Goal: Transaction & Acquisition: Purchase product/service

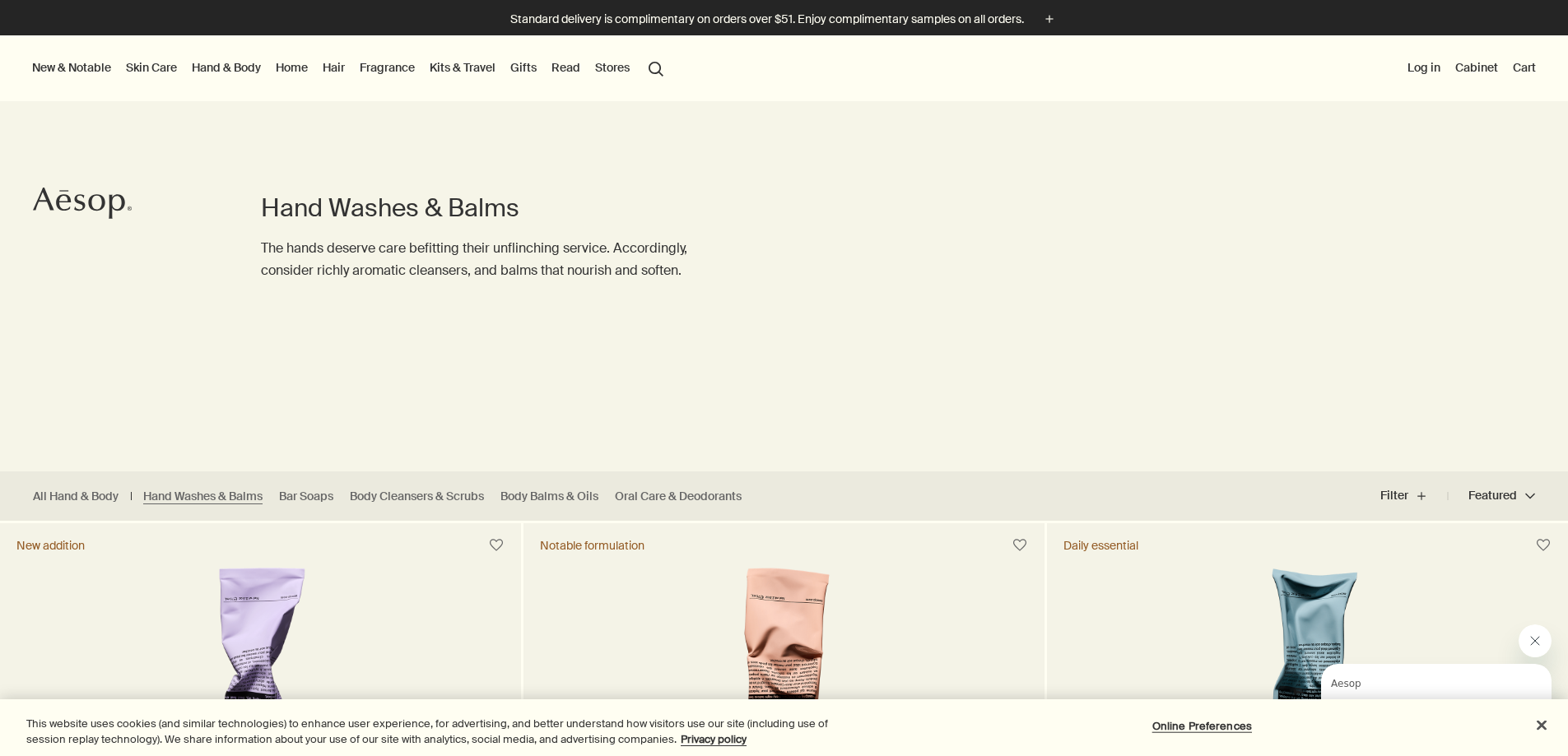
click at [1528, 755] on div at bounding box center [784, 756] width 1568 height 0
click at [670, 73] on button "search Search" at bounding box center [656, 68] width 30 height 32
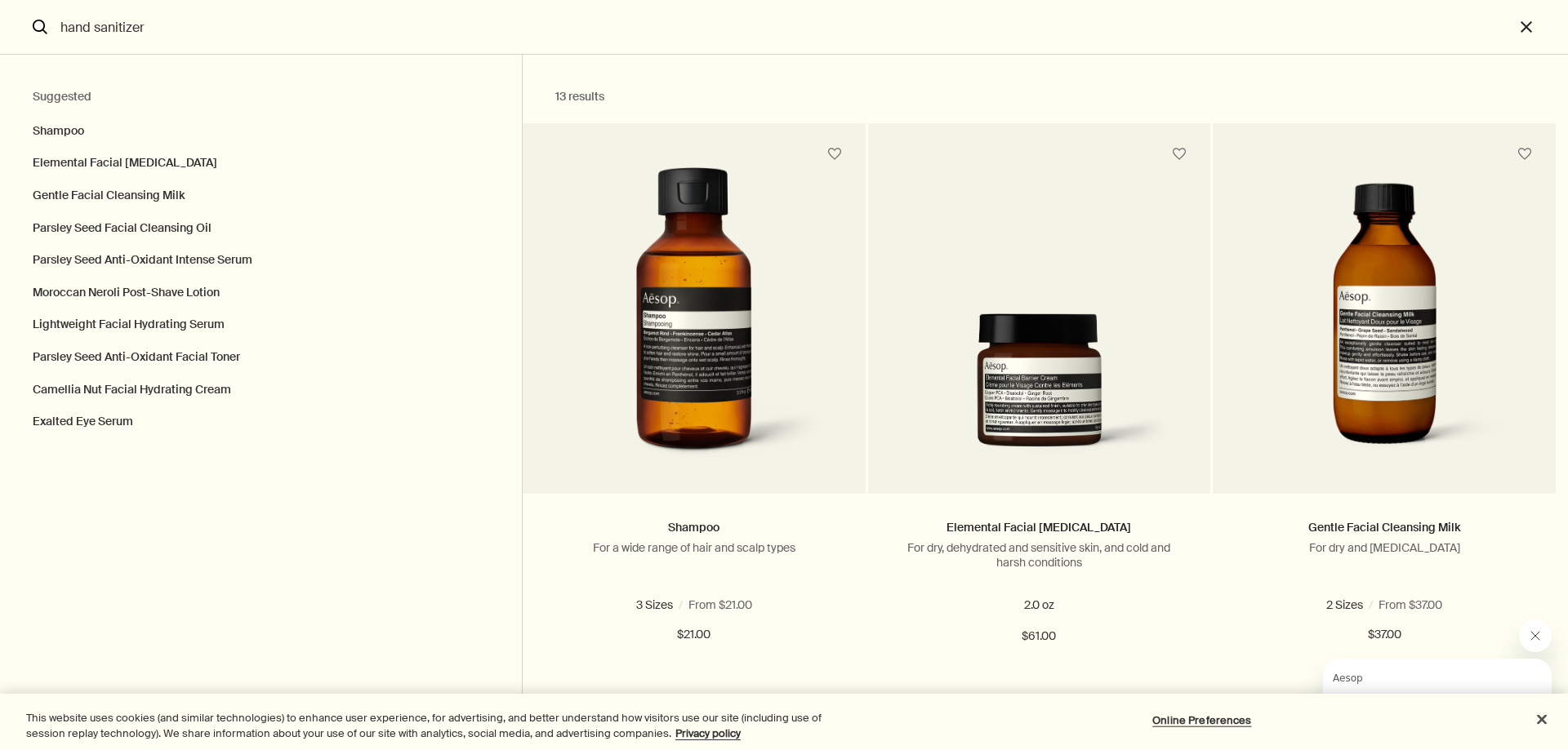
type input "hand sanitizer"
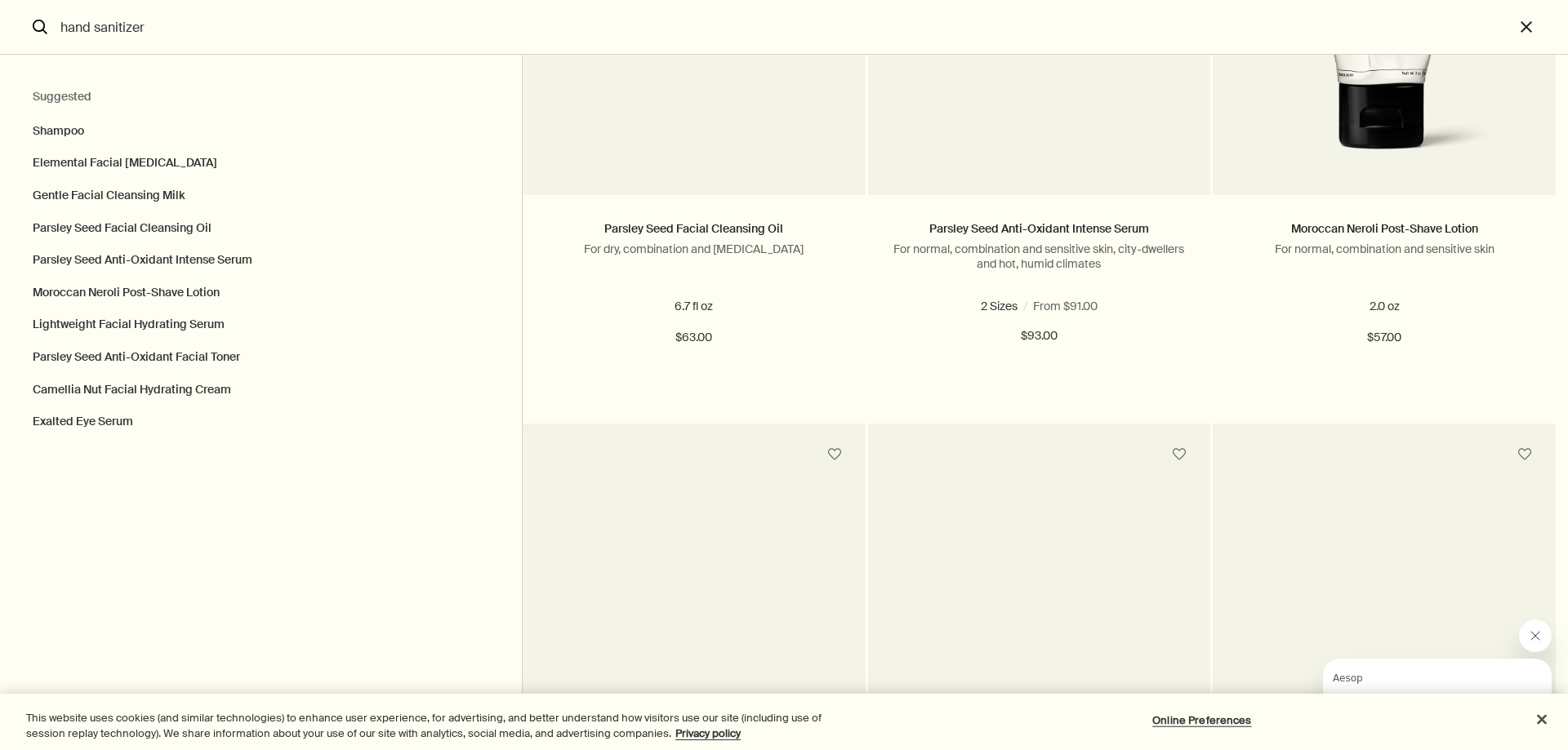
scroll to position [1713, 0]
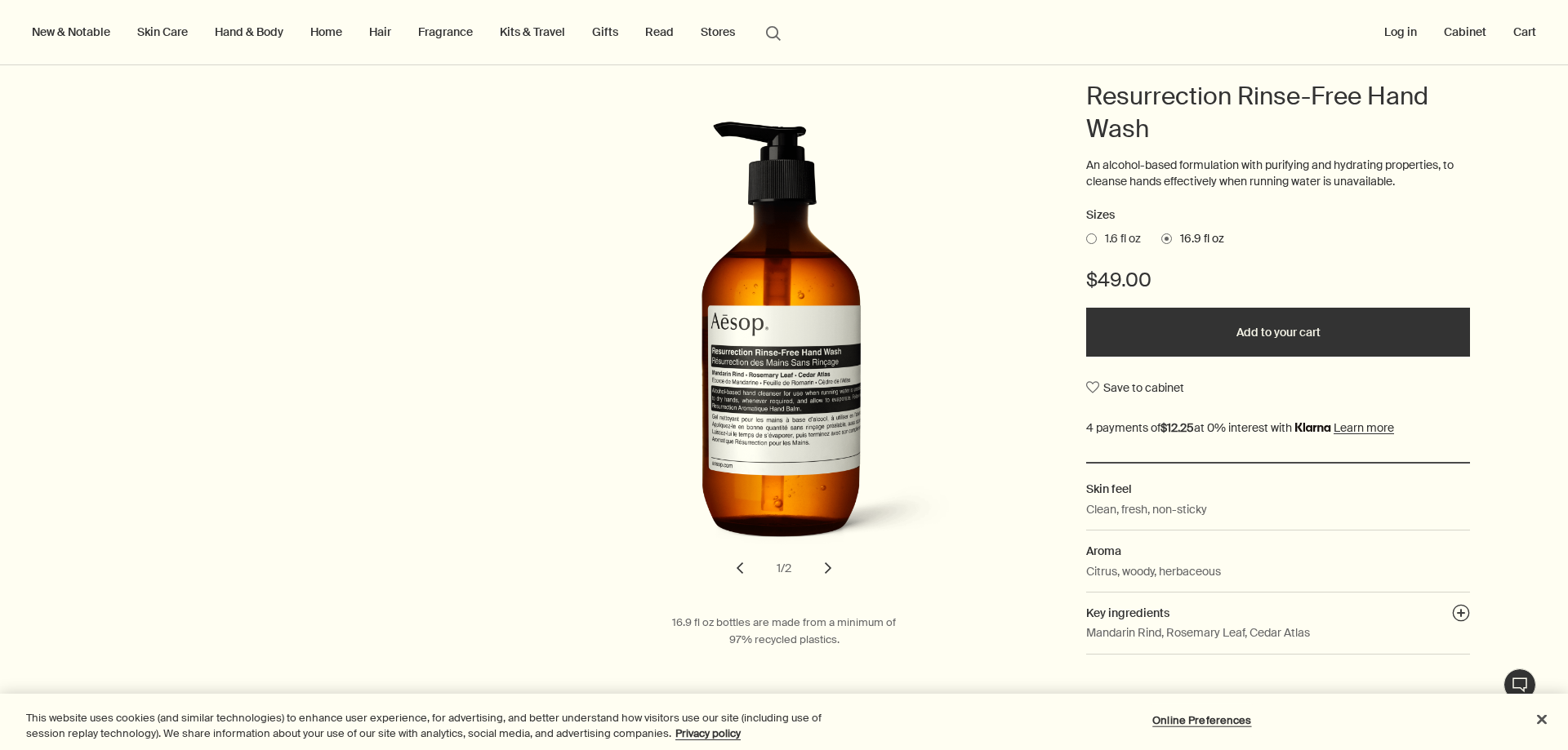
scroll to position [163, 0]
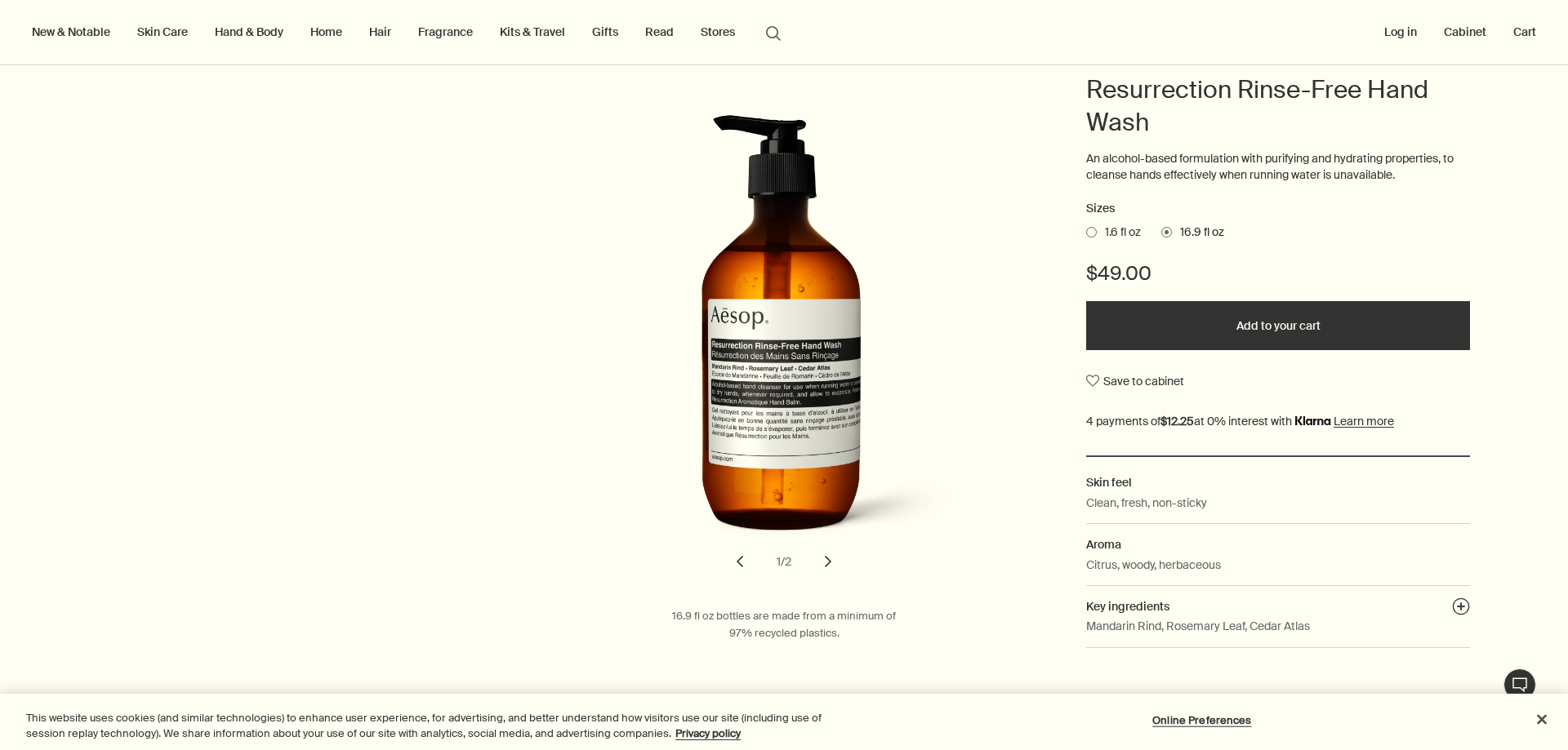
click at [1096, 226] on span "1.6 fl oz" at bounding box center [1118, 233] width 44 height 17
click at [1086, 226] on input "1.6 fl oz" at bounding box center [1086, 230] width 0 height 10
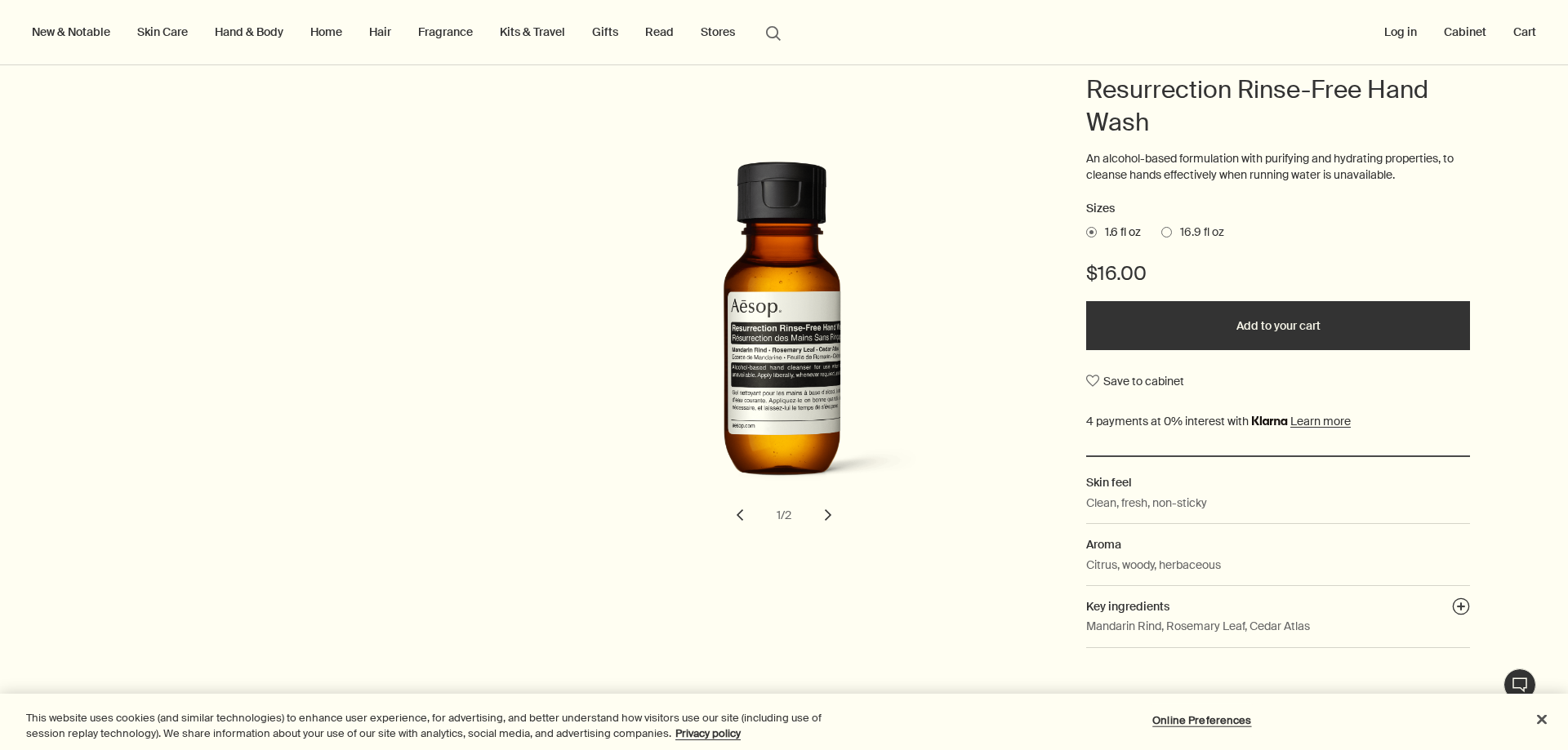
click at [1171, 226] on span "16.9 fl oz" at bounding box center [1198, 233] width 52 height 17
click at [1161, 226] on input "16.9 fl oz" at bounding box center [1161, 230] width 0 height 10
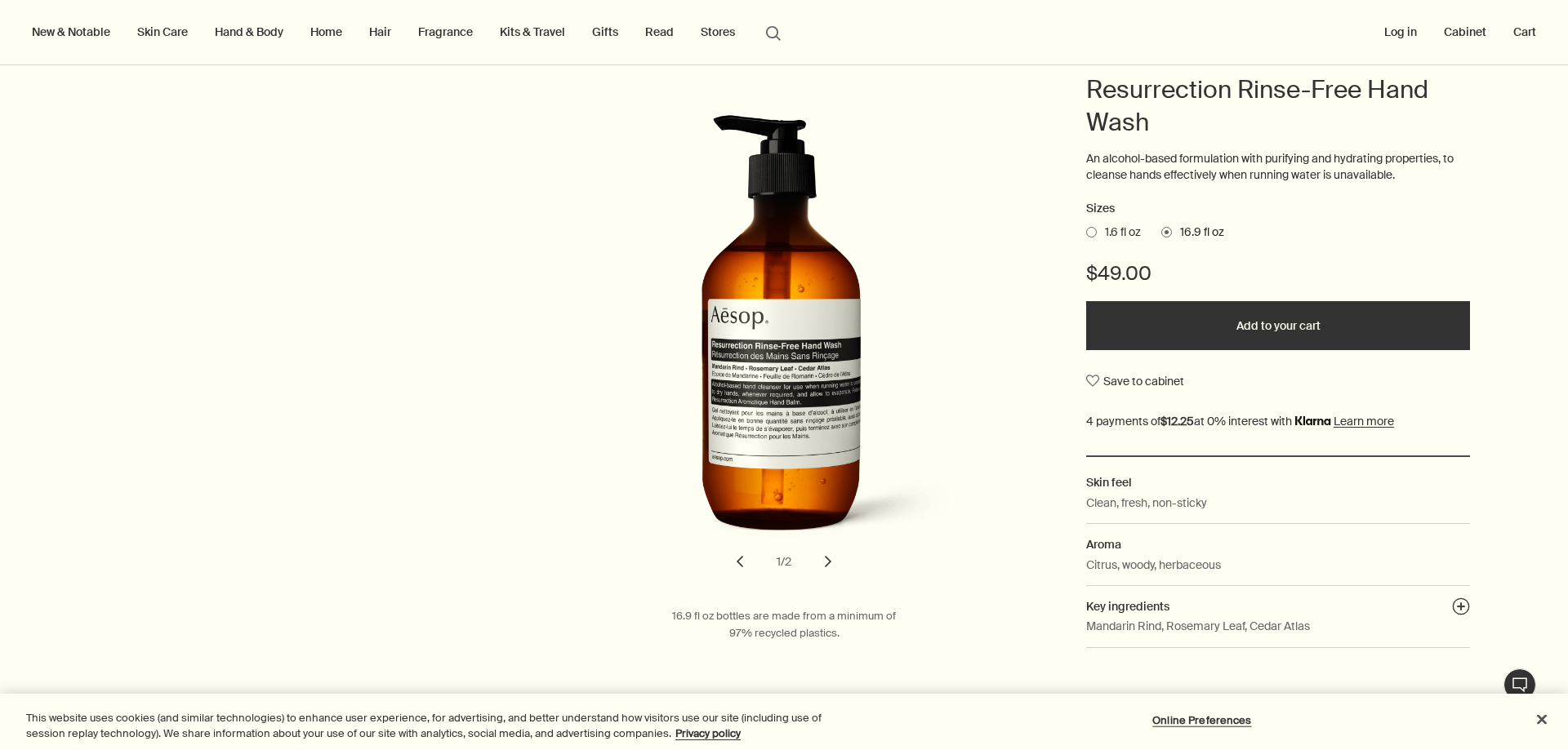
click at [1111, 233] on span "1.6 fl oz" at bounding box center [1118, 233] width 44 height 17
click at [1086, 233] on input "1.6 fl oz" at bounding box center [1086, 230] width 0 height 10
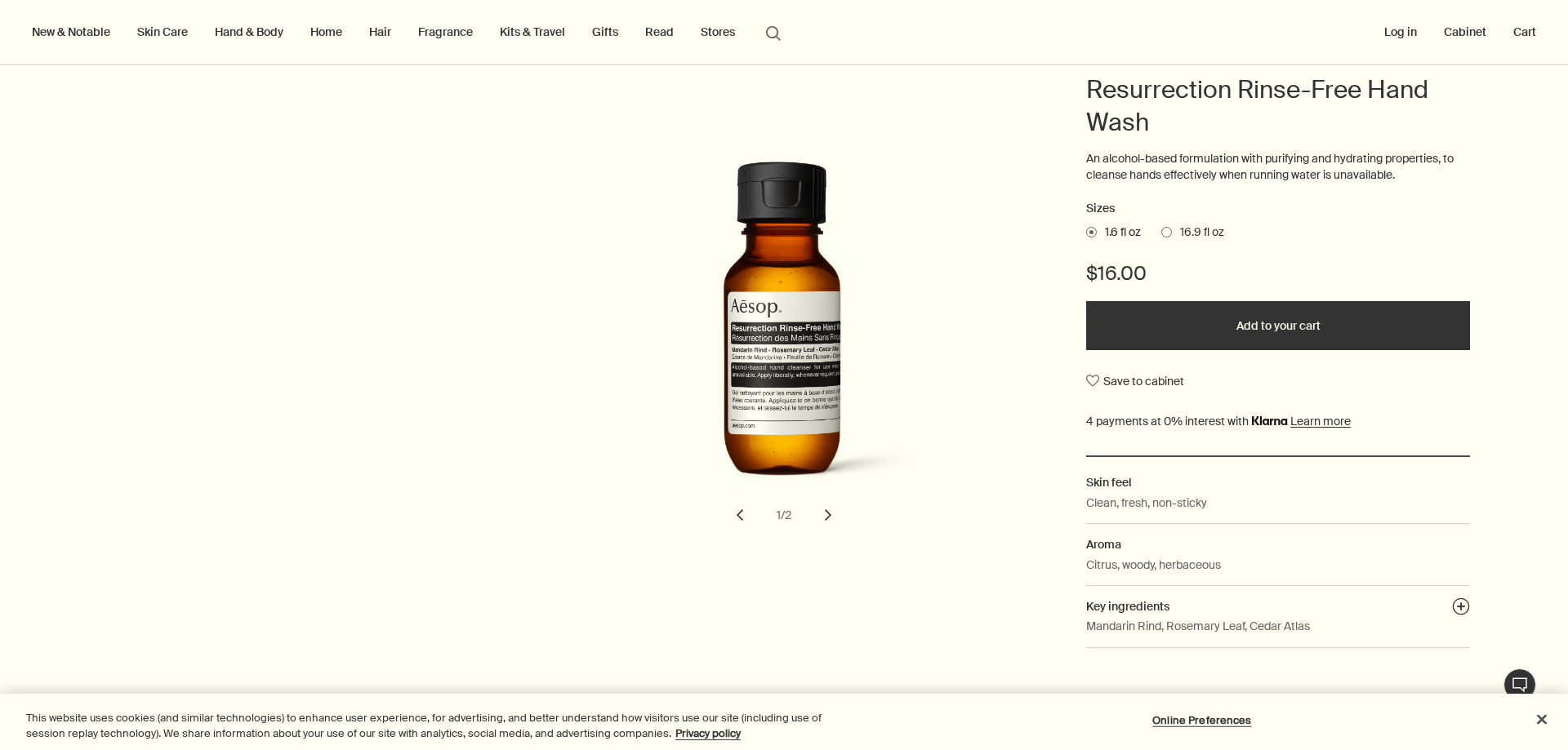
drag, startPoint x: 1182, startPoint y: 226, endPoint x: 1170, endPoint y: 209, distance: 20.8
click at [1177, 217] on div "Sizes 1.6 fl oz 16.9 fl oz $16.00 Add to your cart Save to cabinet" at bounding box center [1278, 328] width 384 height 256
click at [1189, 228] on span "16.9 fl oz" at bounding box center [1198, 233] width 52 height 17
click at [1161, 228] on input "16.9 fl oz" at bounding box center [1161, 230] width 0 height 10
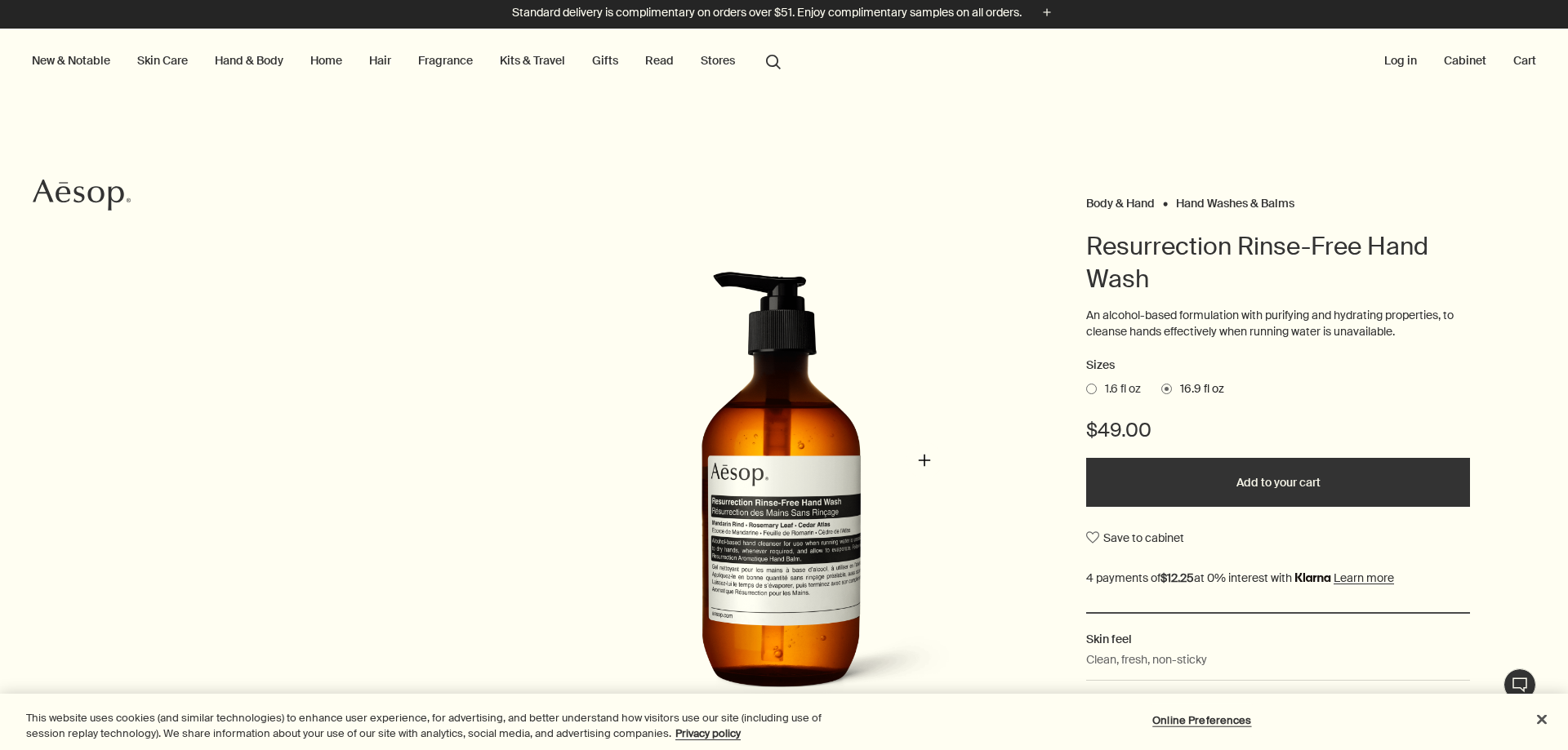
scroll to position [0, 0]
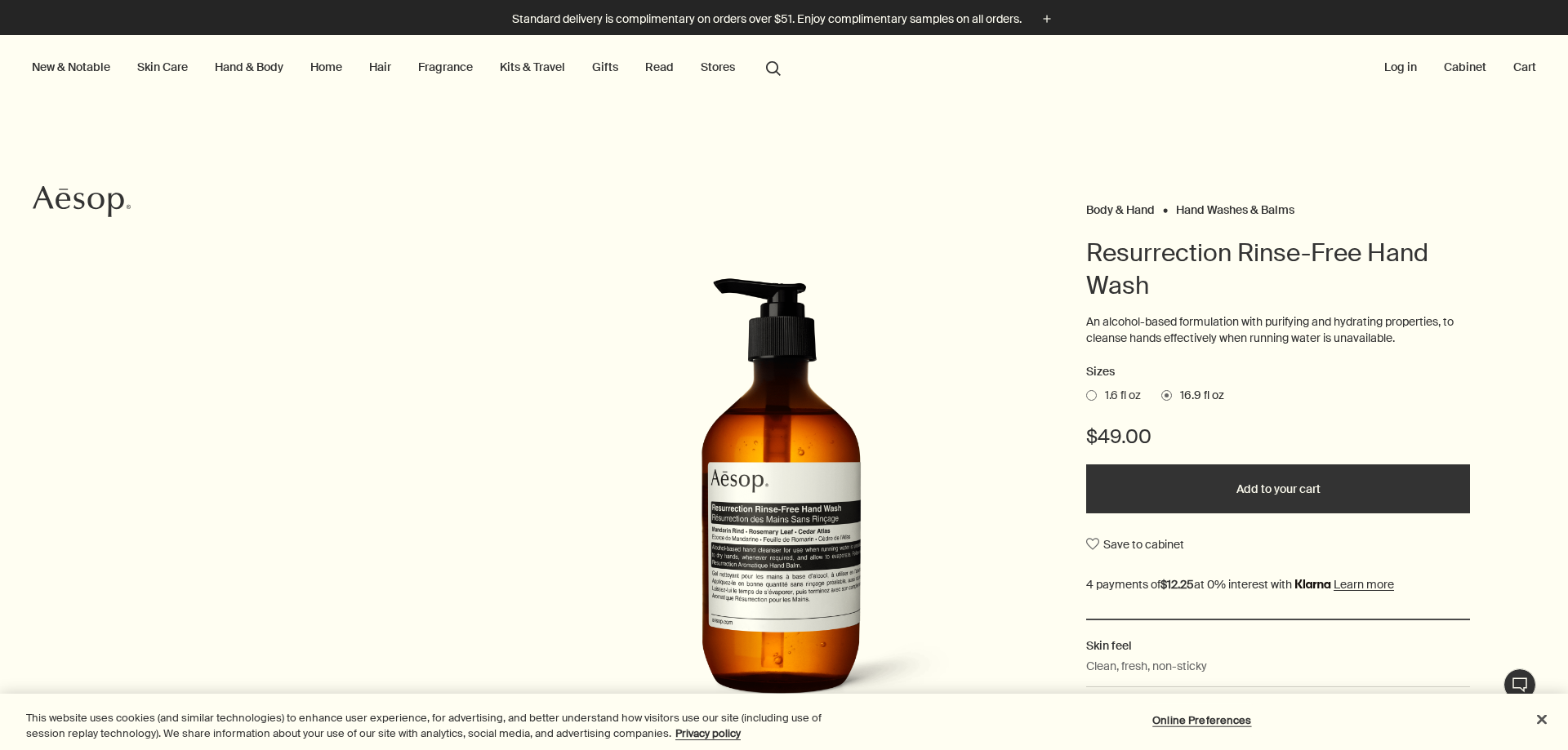
click at [1531, 749] on div at bounding box center [784, 750] width 1568 height 0
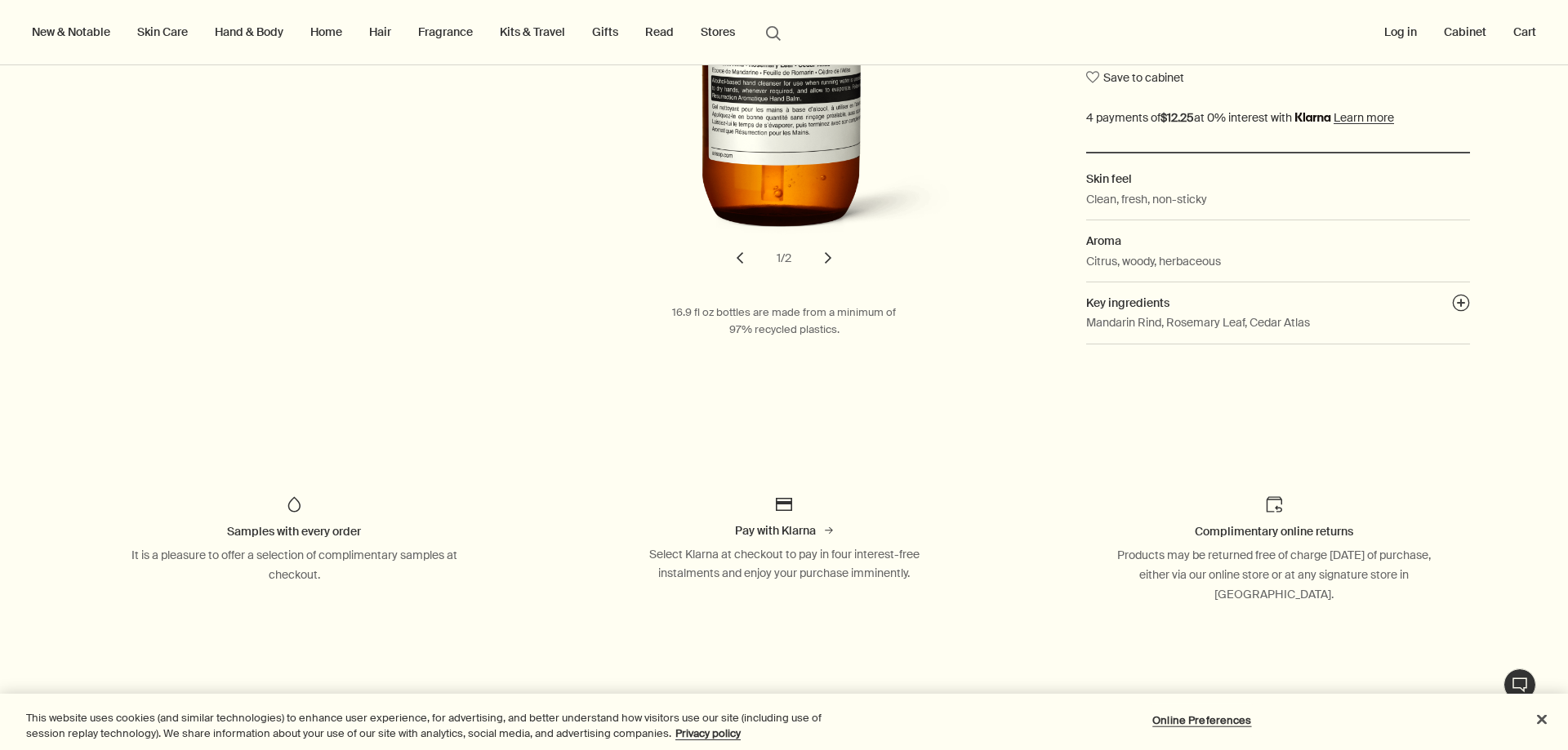
scroll to position [490, 0]
